Goal: Task Accomplishment & Management: Use online tool/utility

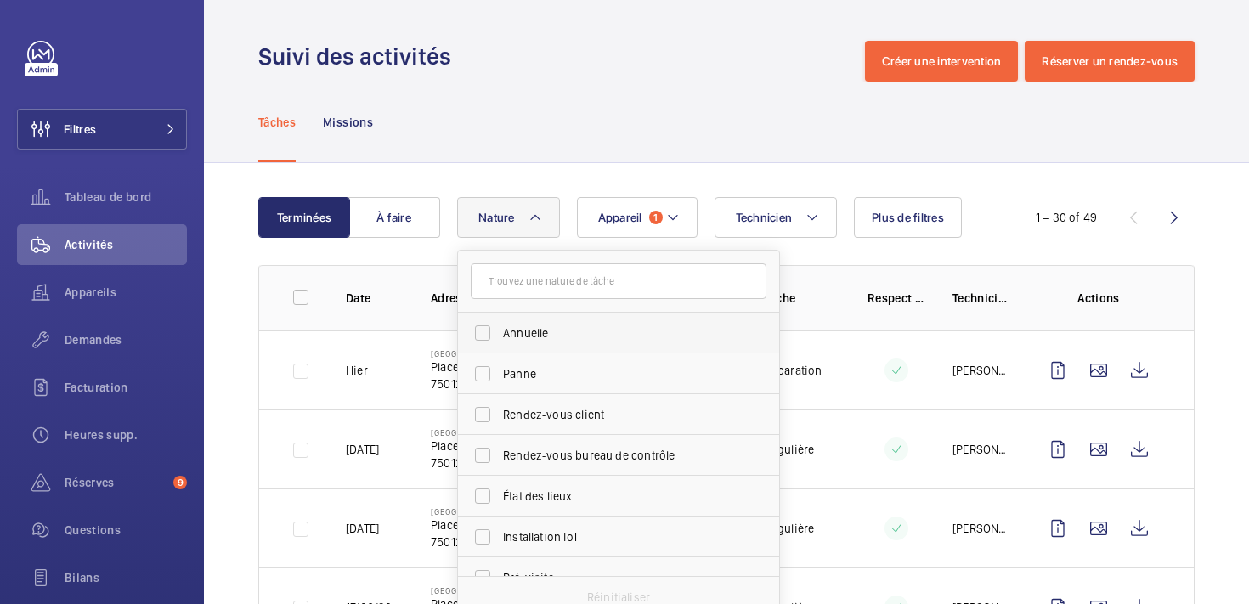
click at [523, 325] on span "Annuelle" at bounding box center [620, 333] width 234 height 17
click at [500, 325] on input "Annuelle" at bounding box center [483, 333] width 34 height 34
checkbox input "true"
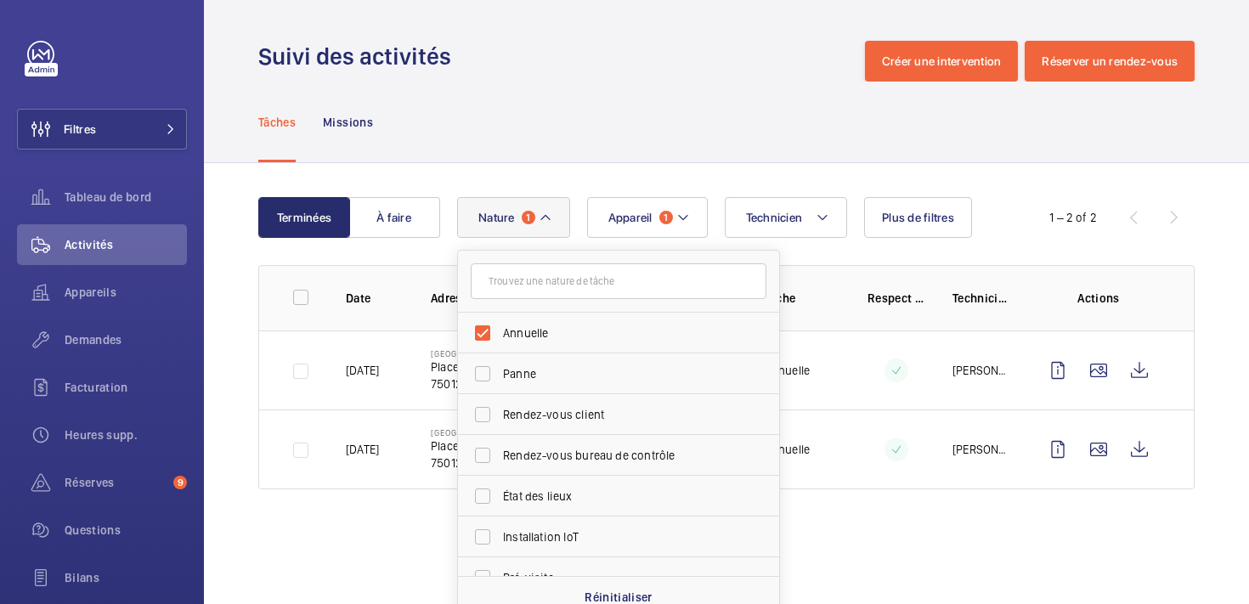
click at [725, 115] on div "Tâches Missions" at bounding box center [726, 122] width 937 height 81
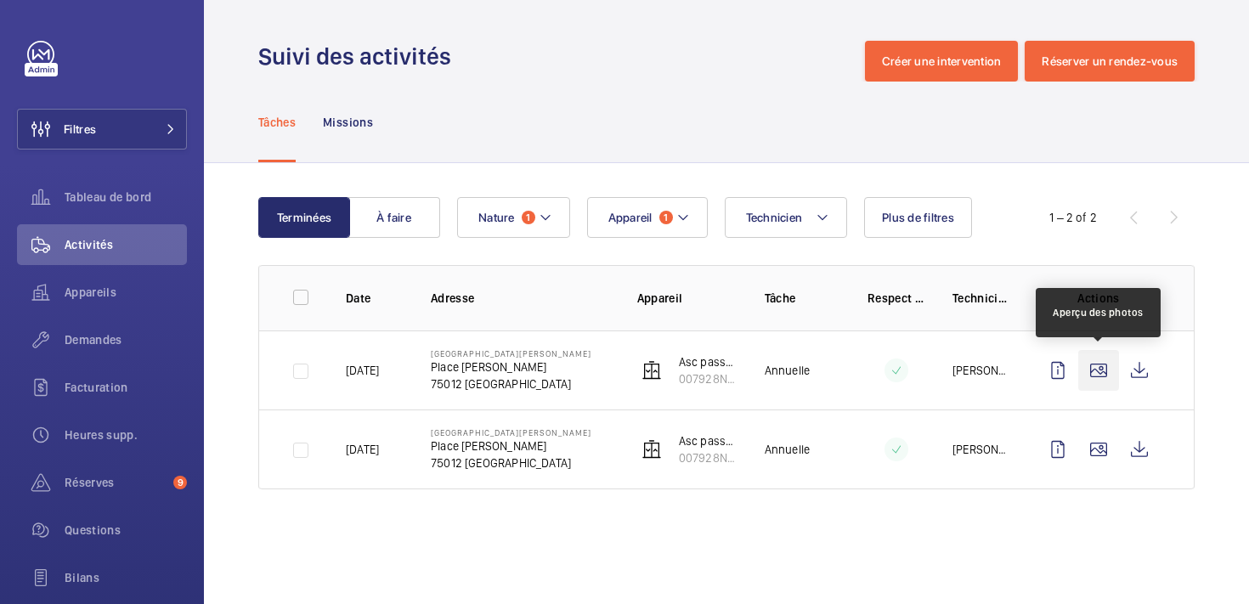
click at [1087, 374] on wm-front-icon-button at bounding box center [1099, 370] width 41 height 41
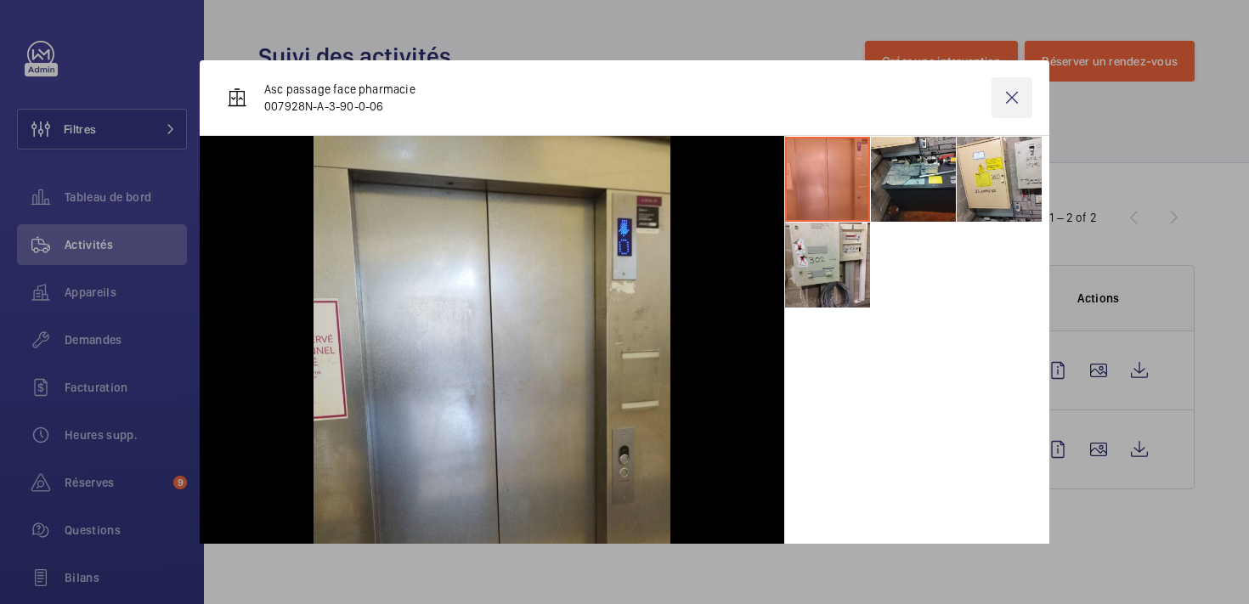
click at [1011, 93] on wm-front-icon-button at bounding box center [1012, 97] width 41 height 41
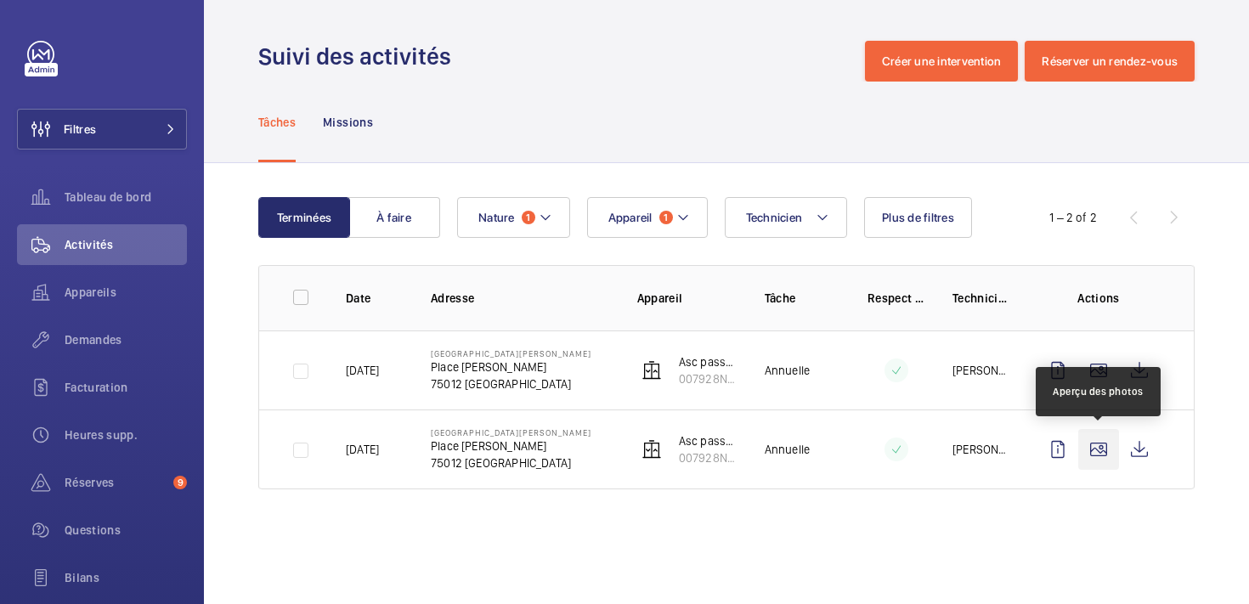
click at [1107, 451] on wm-front-icon-button at bounding box center [1099, 449] width 41 height 41
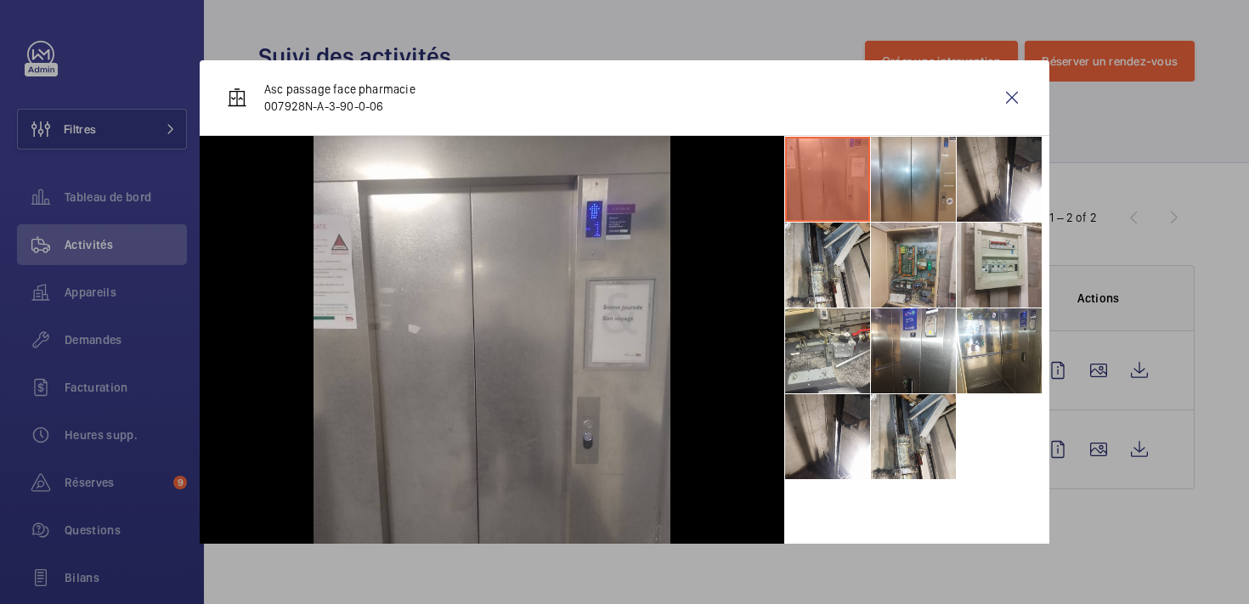
click at [906, 280] on li at bounding box center [913, 265] width 85 height 85
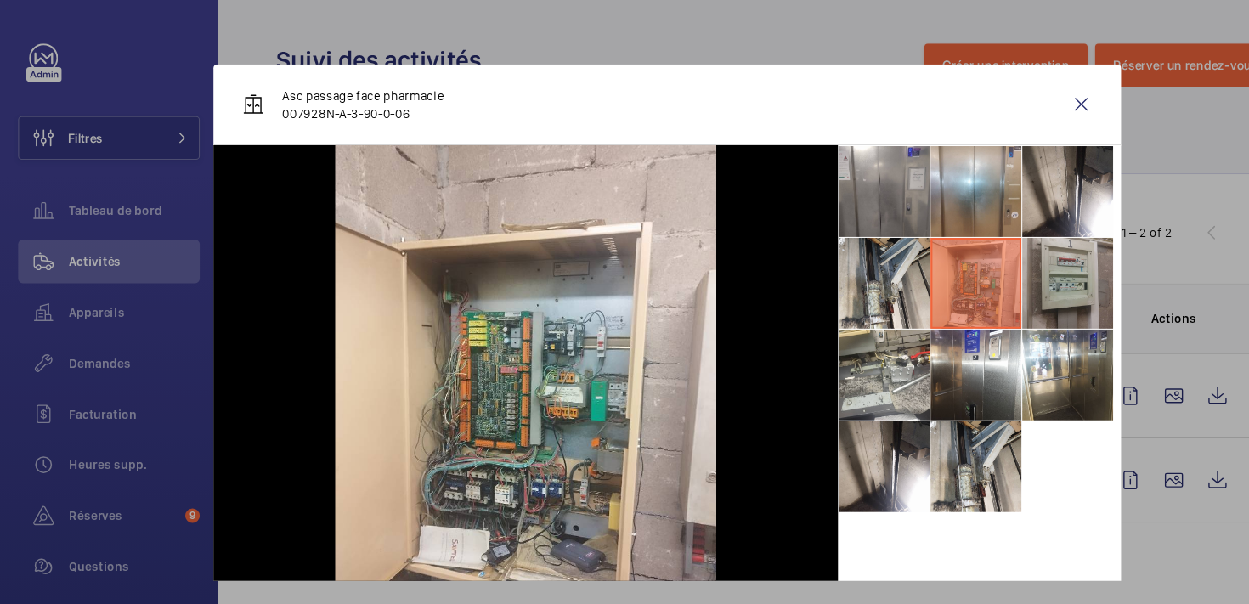
click at [982, 265] on li at bounding box center [999, 265] width 85 height 85
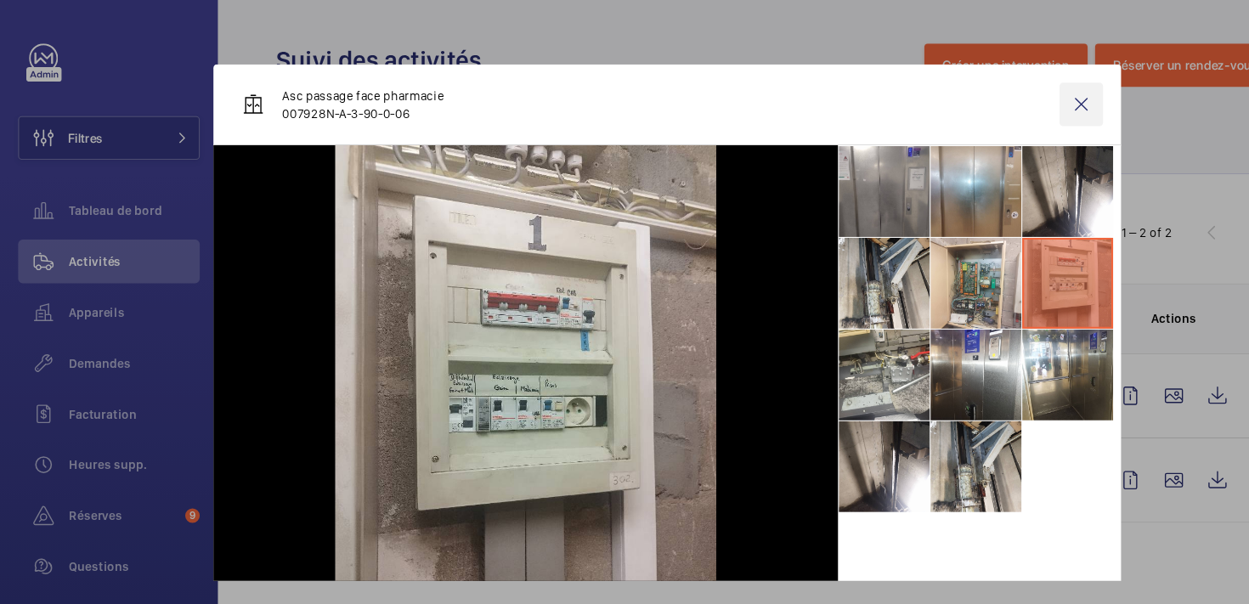
click at [1016, 89] on wm-front-icon-button at bounding box center [1012, 97] width 41 height 41
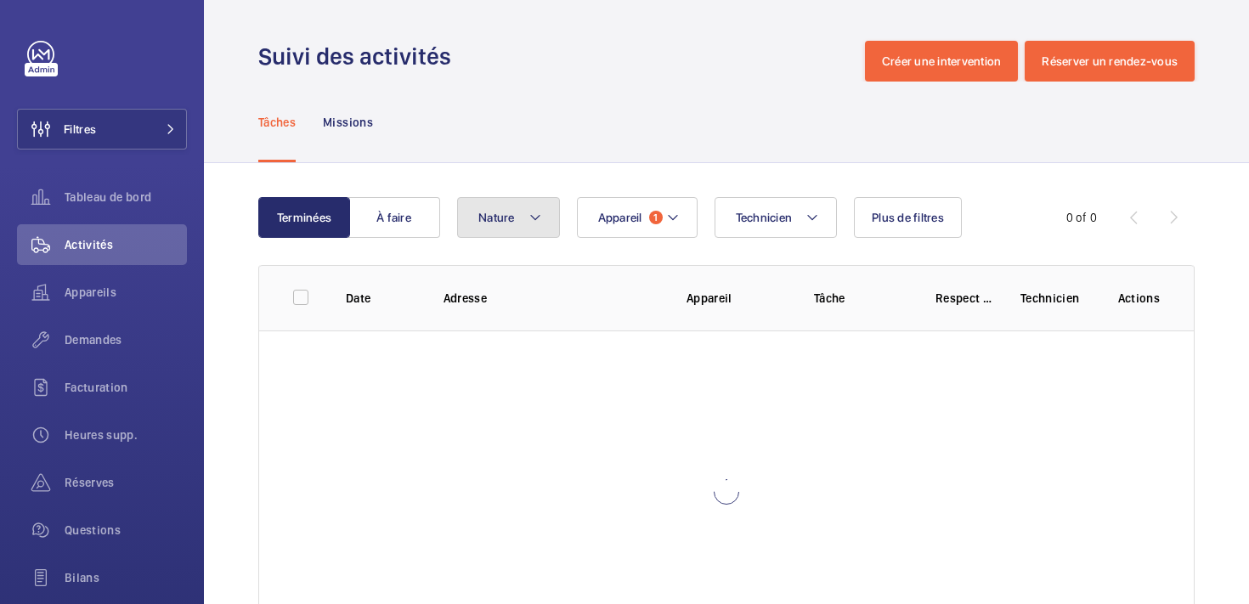
click at [483, 221] on span "Nature" at bounding box center [496, 218] width 37 height 14
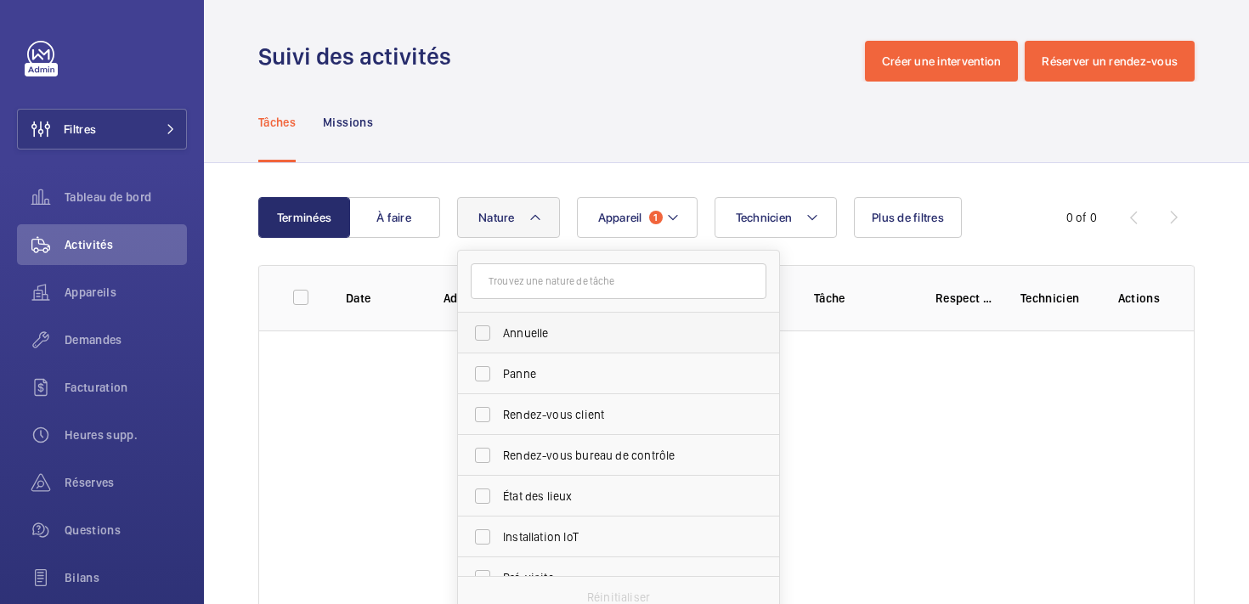
click at [500, 328] on label "Annuelle" at bounding box center [606, 333] width 296 height 41
click at [500, 328] on input "Annuelle" at bounding box center [483, 333] width 34 height 34
checkbox input "true"
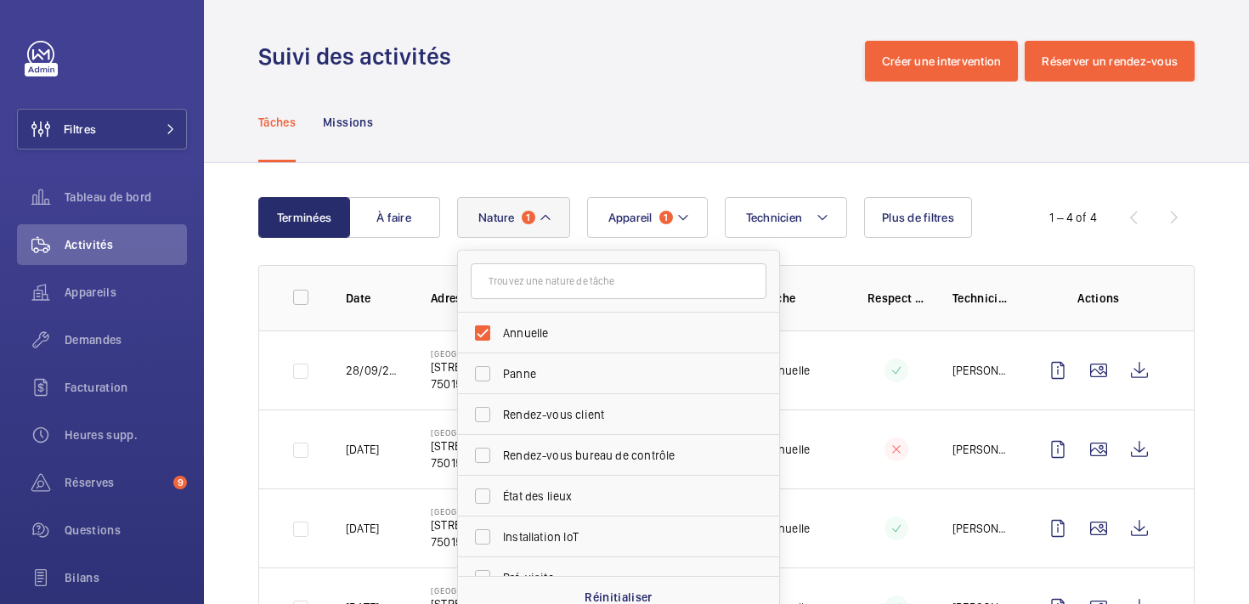
click at [1215, 255] on div "Terminées À faire Technicien Appareil 1 Nature 1 Annuelle Panne Rendez-vous cli…" at bounding box center [726, 425] width 1045 height 525
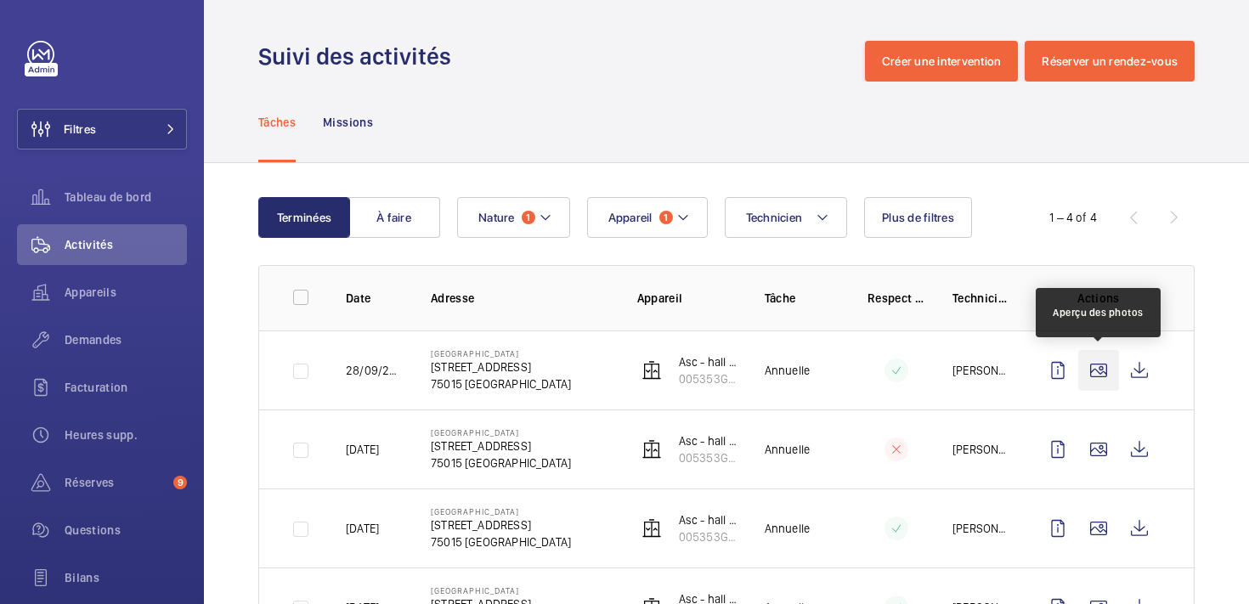
click at [1090, 376] on wm-front-icon-button at bounding box center [1099, 370] width 41 height 41
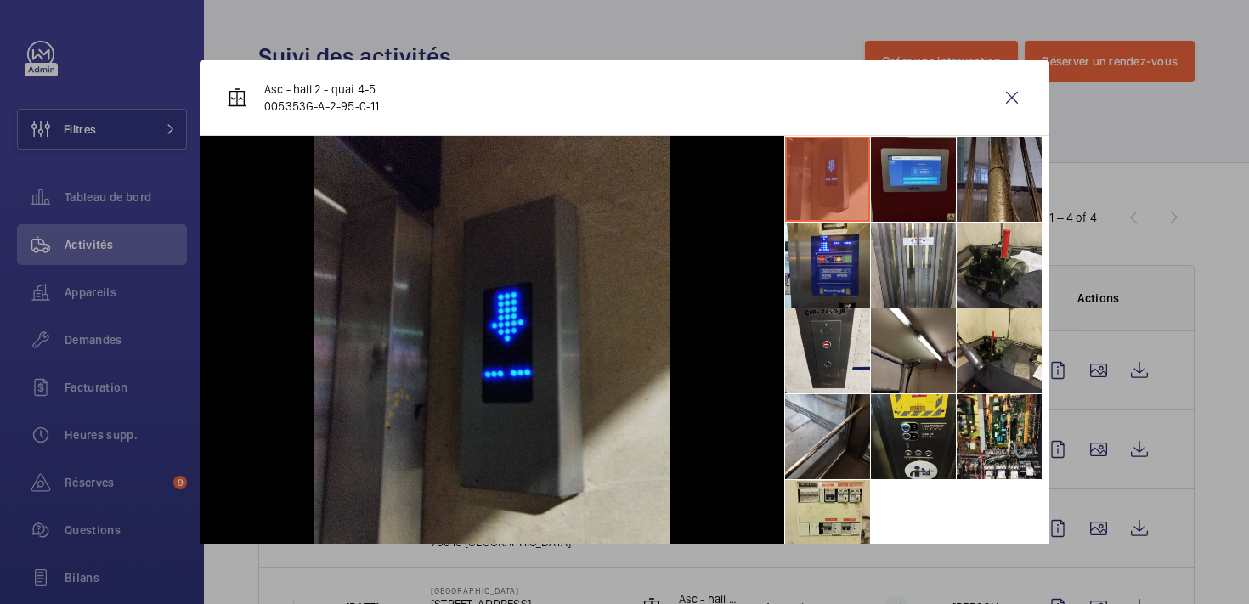
click at [935, 150] on li at bounding box center [913, 179] width 85 height 85
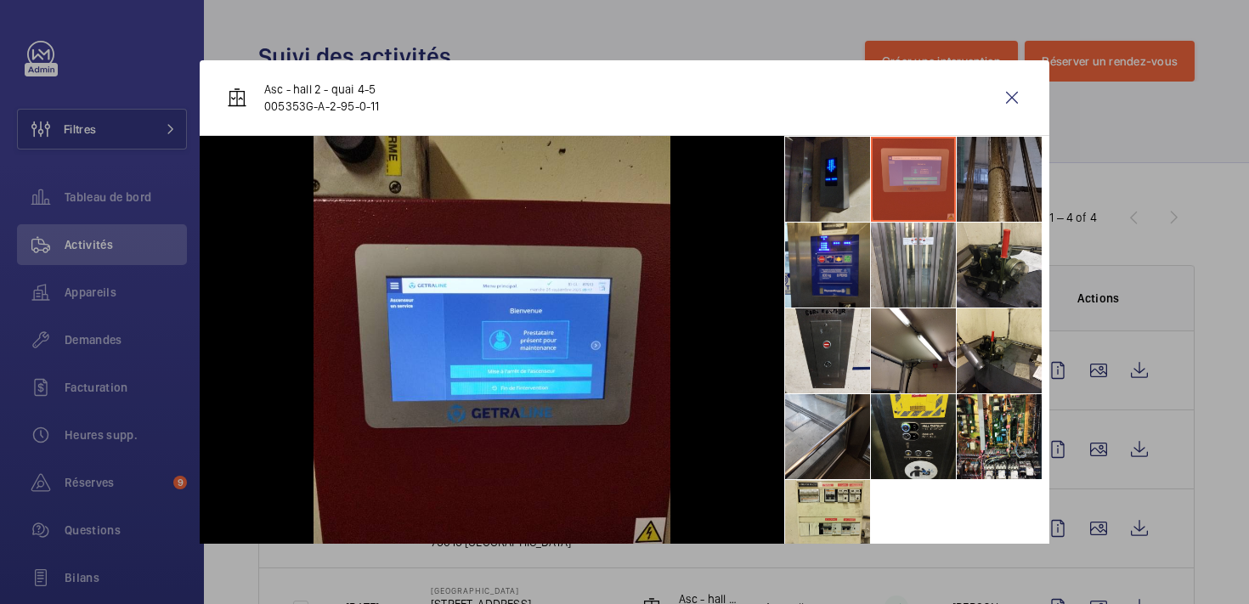
click at [967, 168] on li at bounding box center [999, 179] width 85 height 85
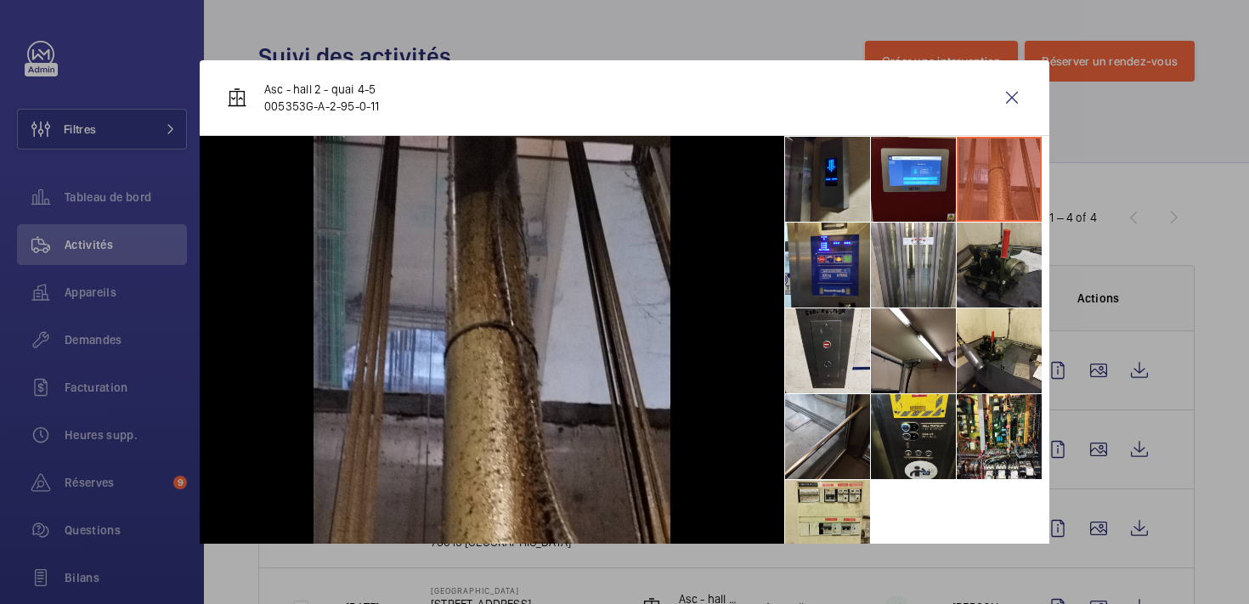
click at [985, 246] on li at bounding box center [999, 265] width 85 height 85
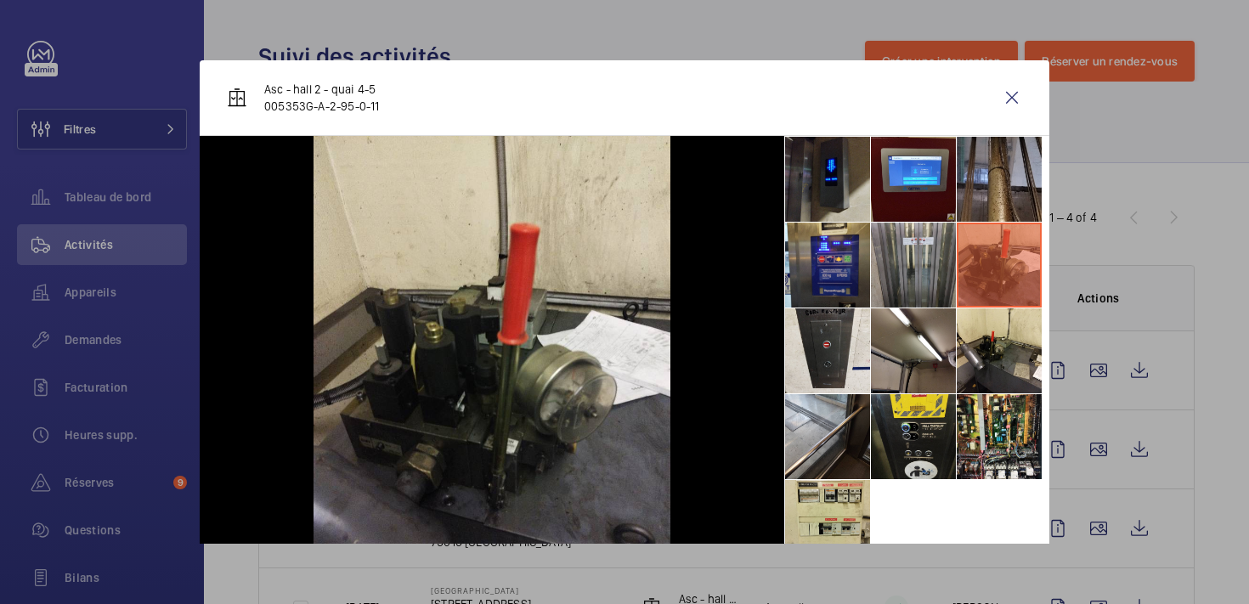
click at [926, 256] on li at bounding box center [913, 265] width 85 height 85
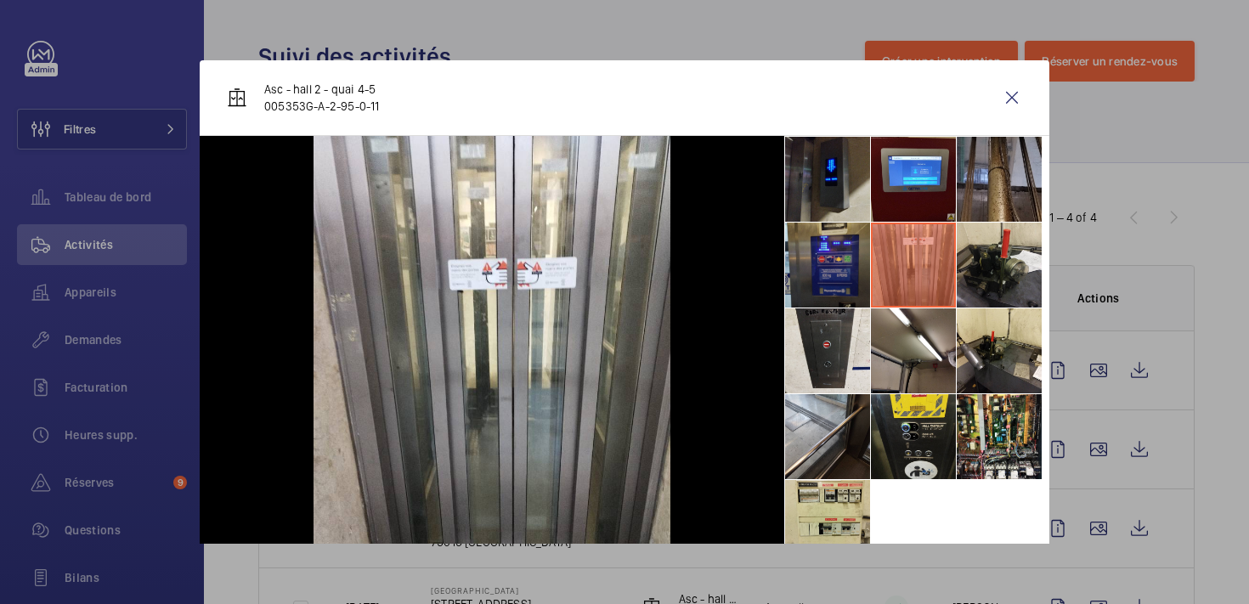
click at [828, 246] on li at bounding box center [827, 265] width 85 height 85
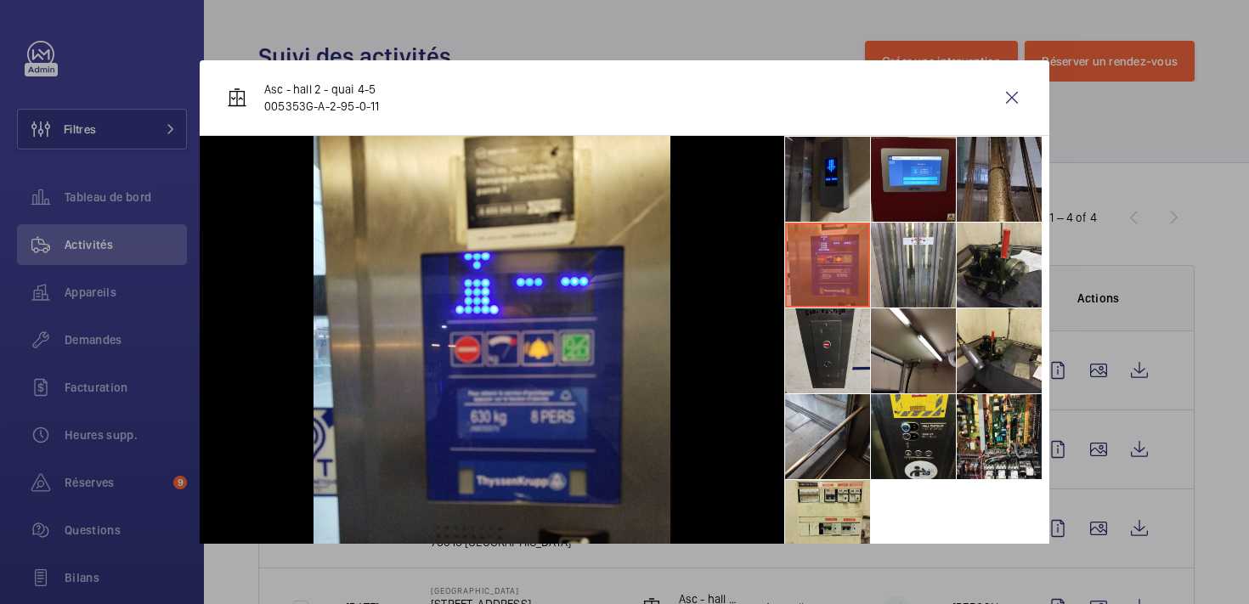
click at [829, 351] on li at bounding box center [827, 351] width 85 height 85
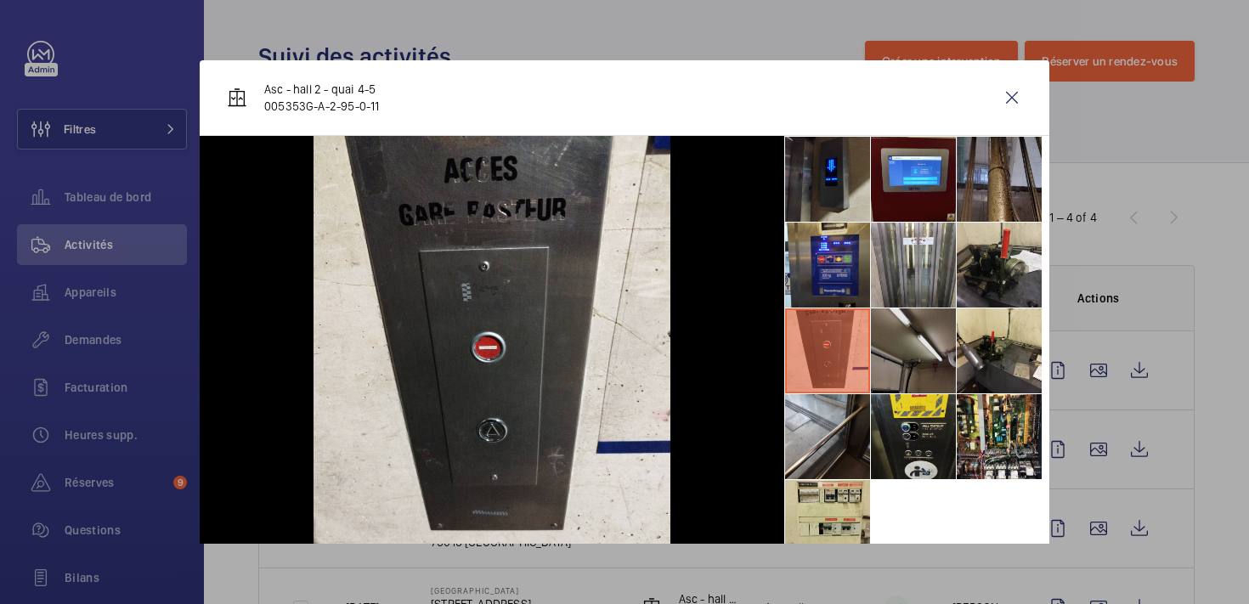
click at [907, 389] on li at bounding box center [913, 351] width 85 height 85
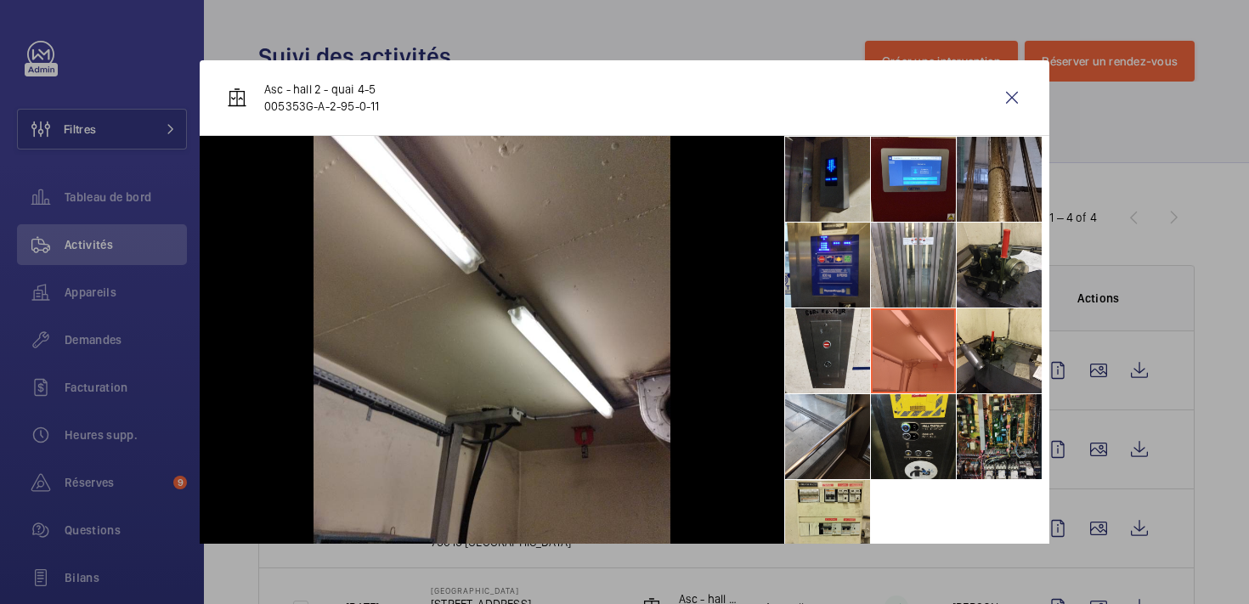
click at [960, 427] on li at bounding box center [999, 436] width 85 height 85
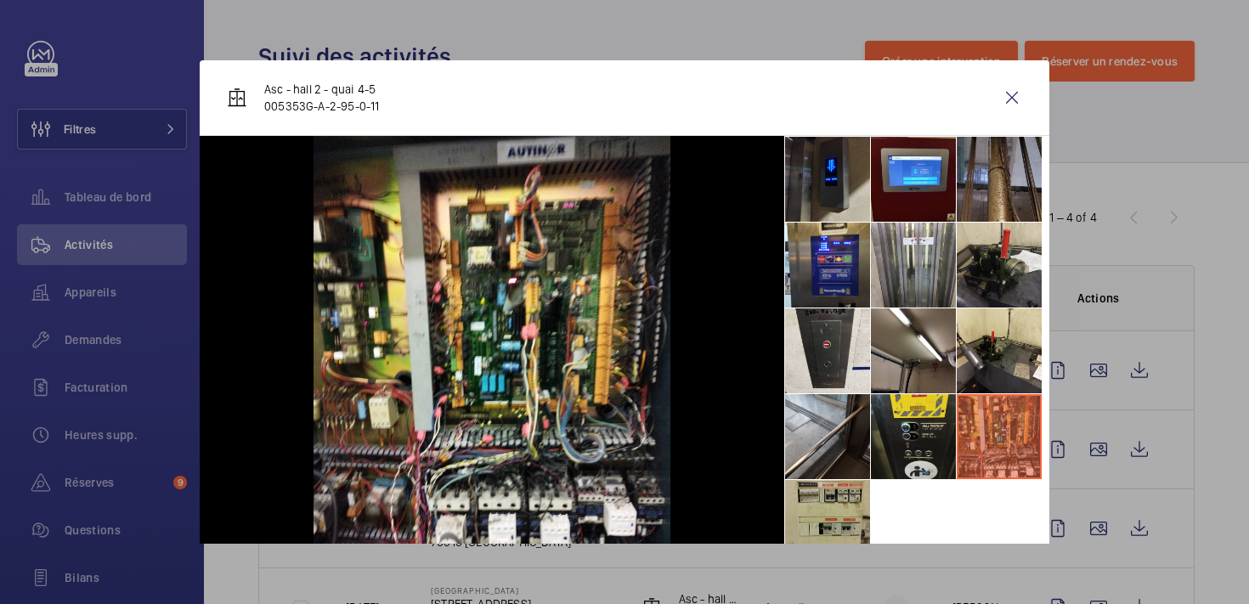
click at [819, 537] on li at bounding box center [827, 522] width 85 height 85
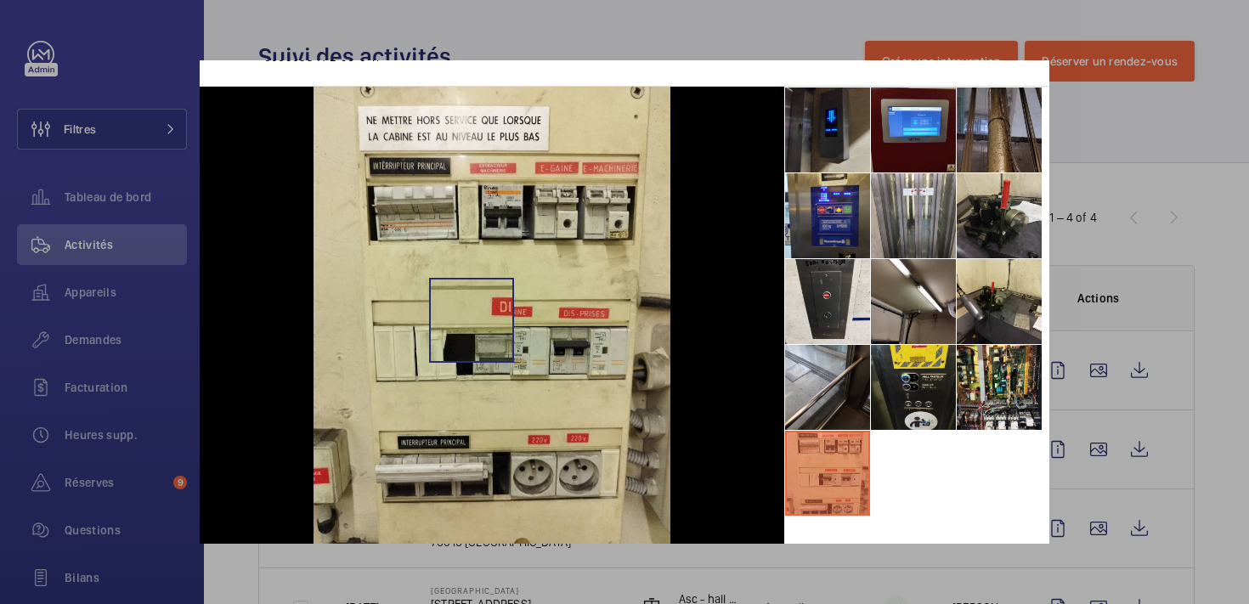
scroll to position [68, 0]
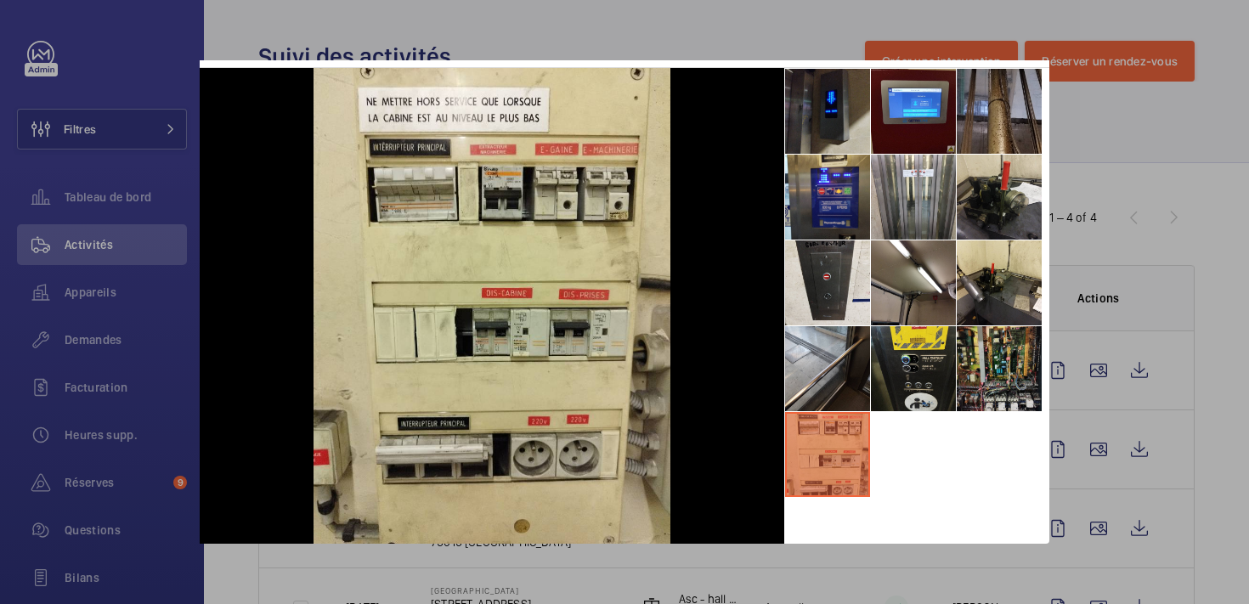
click at [994, 401] on li at bounding box center [999, 368] width 85 height 85
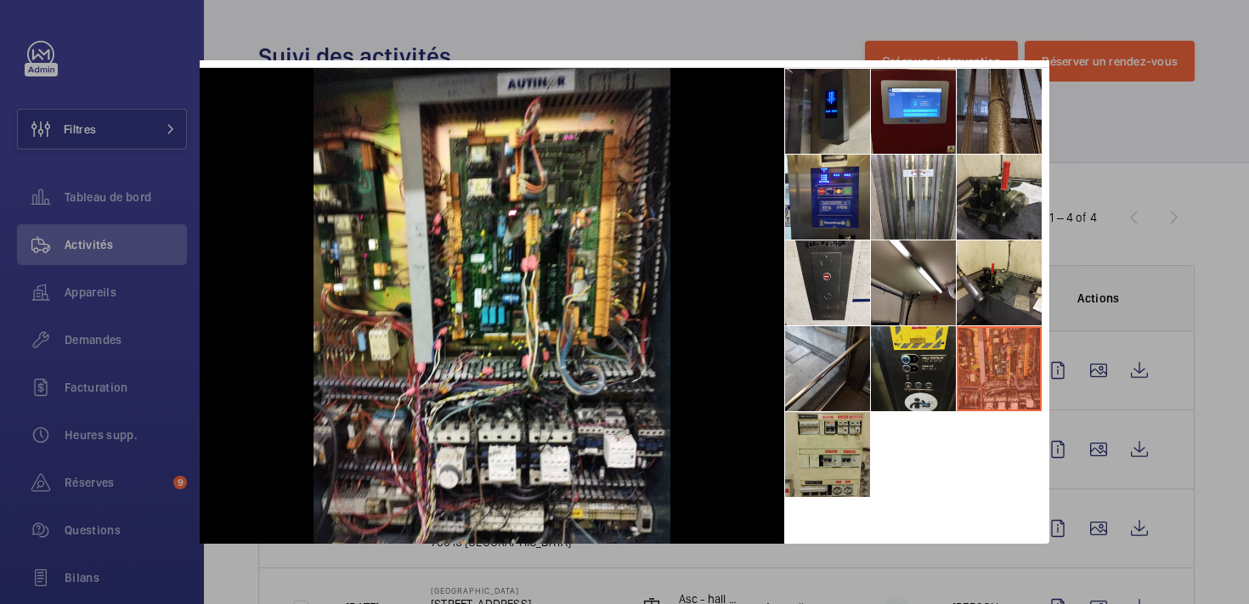
click at [803, 433] on li at bounding box center [827, 454] width 85 height 85
